Goal: Task Accomplishment & Management: Manage account settings

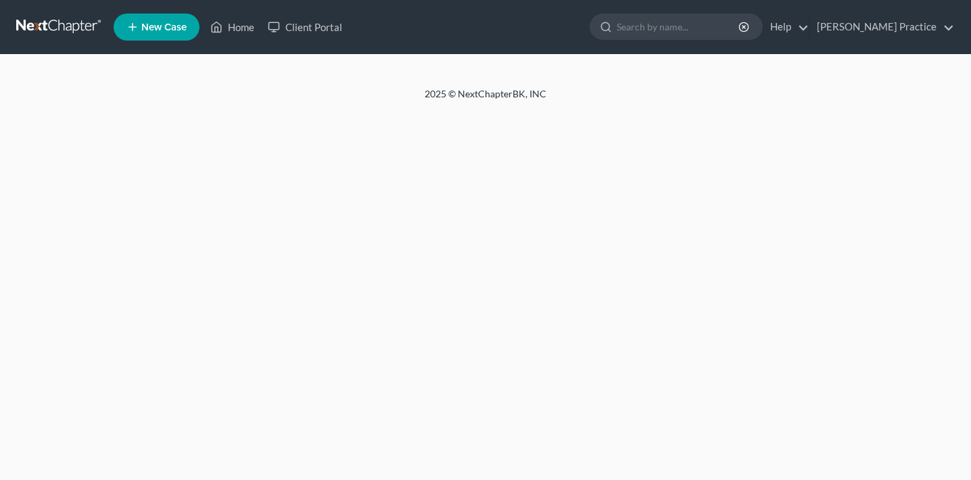
click at [881, 35] on link "[PERSON_NAME] Practice" at bounding box center [882, 27] width 144 height 24
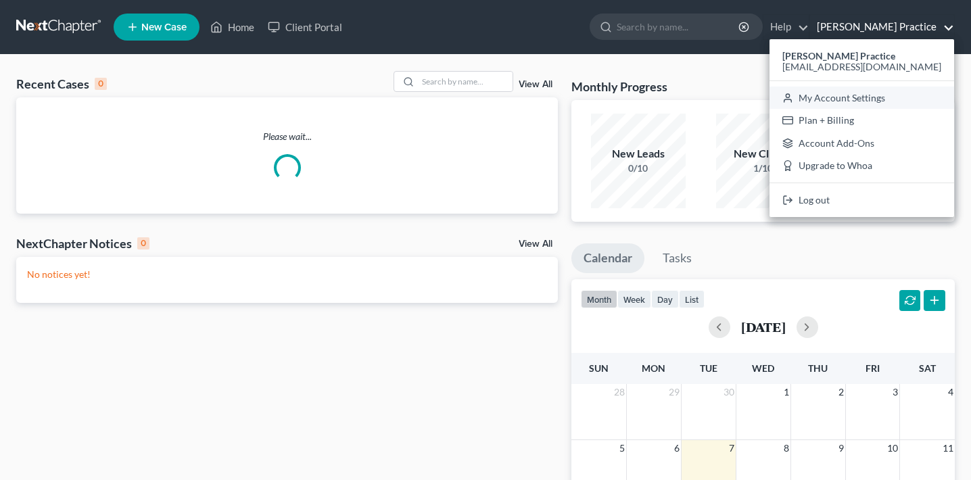
click at [852, 90] on link "My Account Settings" at bounding box center [862, 98] width 185 height 23
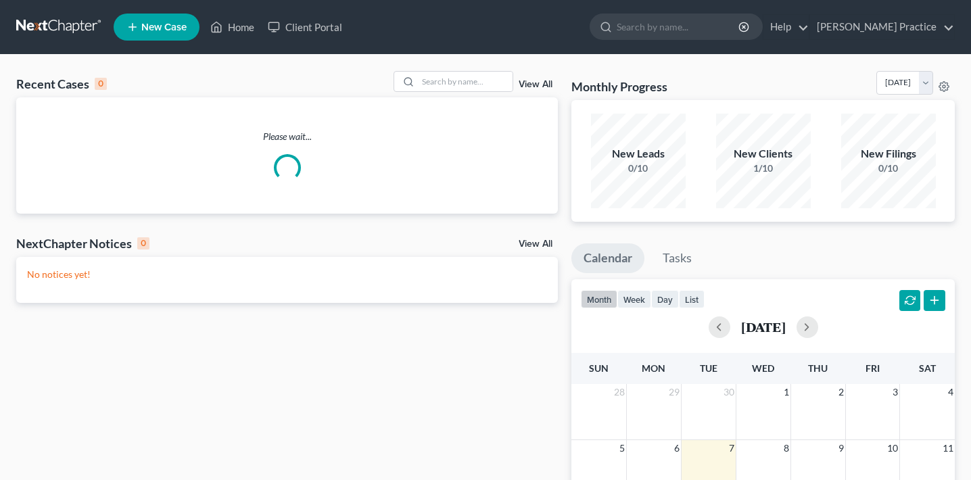
select select "7"
select select "29"
select select "4"
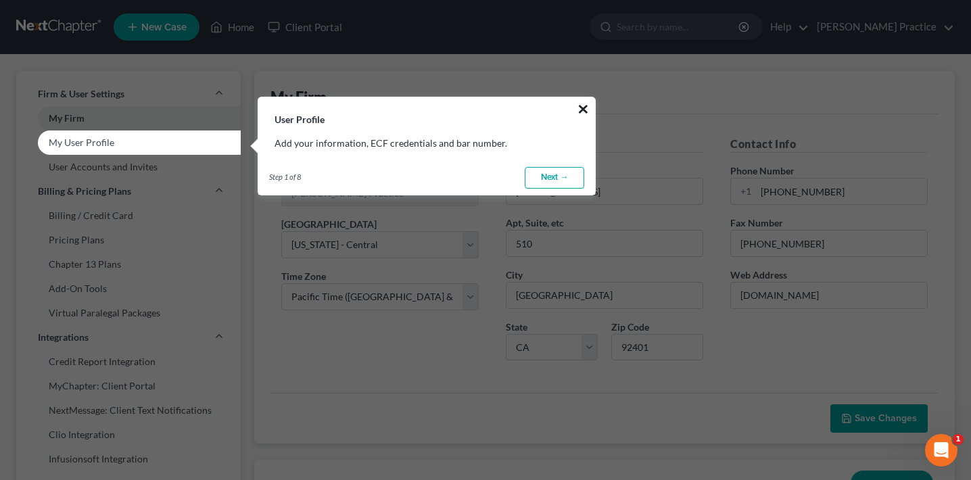
click at [580, 109] on button "×" at bounding box center [583, 109] width 13 height 22
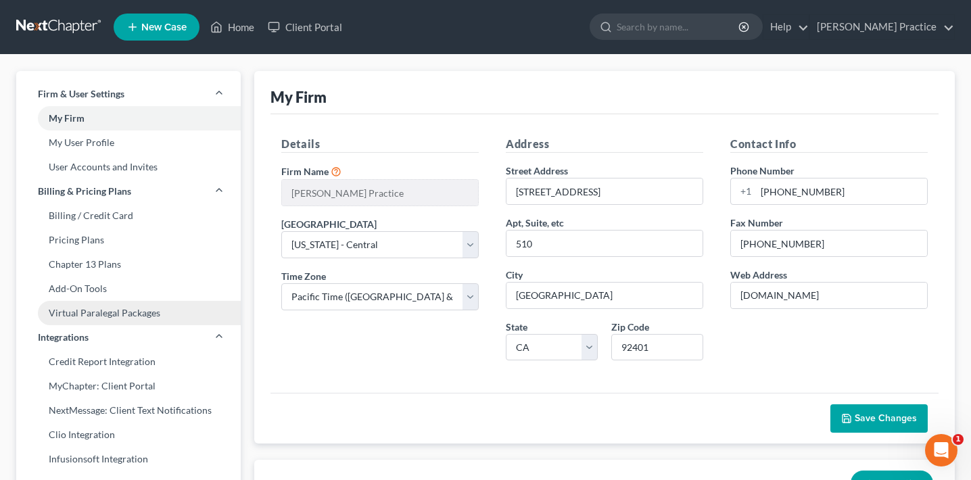
click at [128, 321] on link "Virtual Paralegal Packages" at bounding box center [128, 313] width 225 height 24
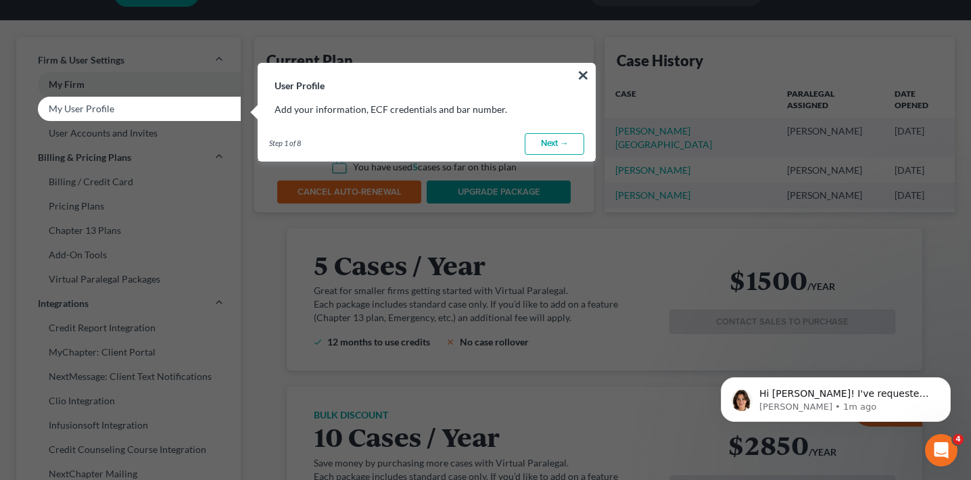
scroll to position [35, 0]
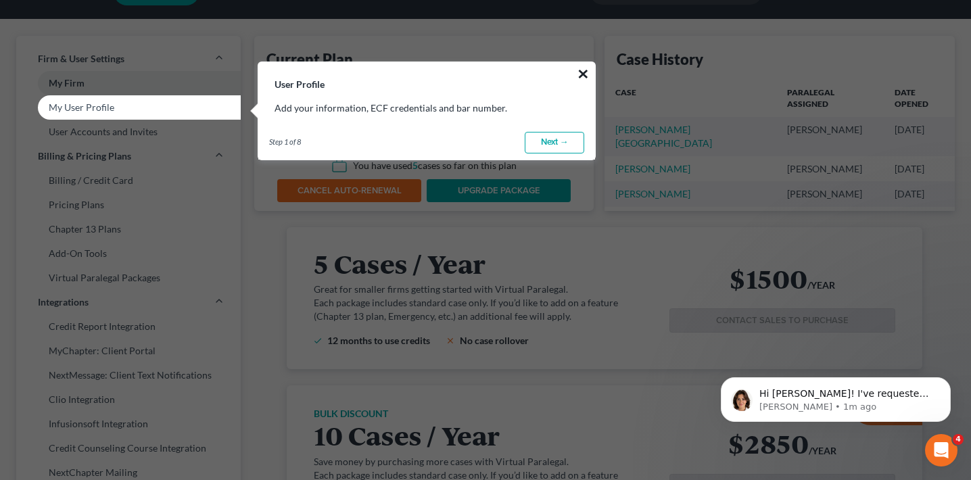
click at [586, 77] on button "×" at bounding box center [583, 74] width 13 height 22
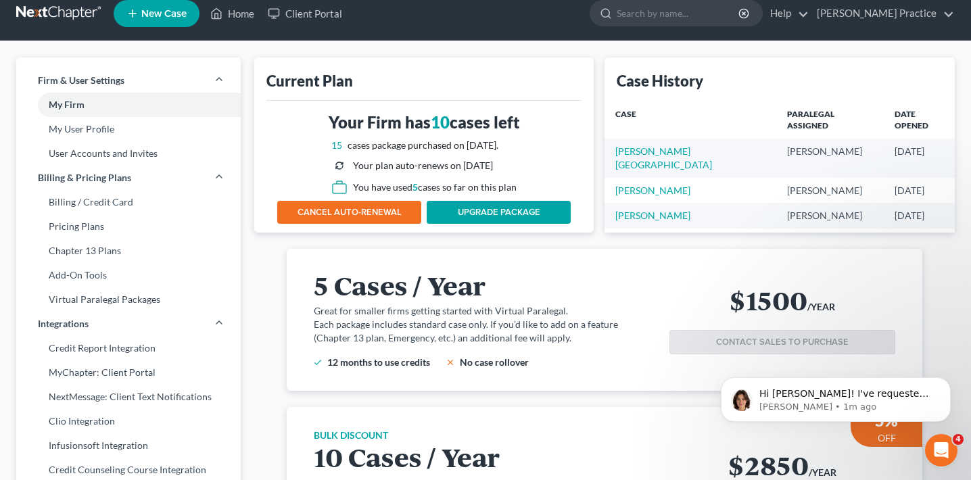
scroll to position [0, 0]
